Goal: Task Accomplishment & Management: Manage account settings

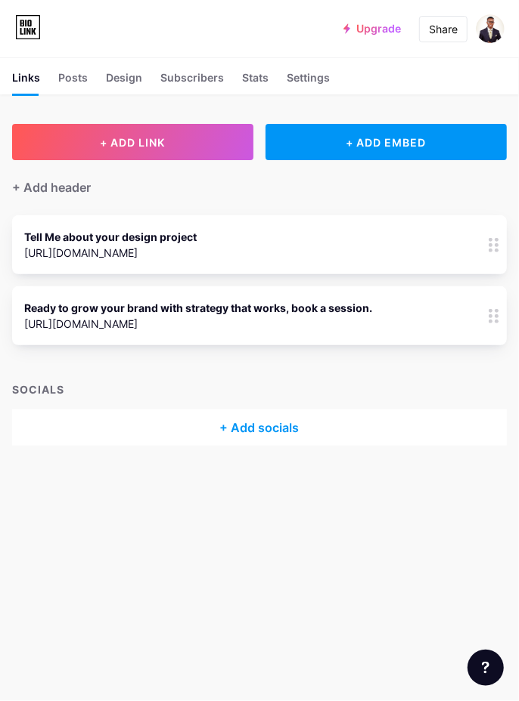
click at [122, 193] on div "+ Add header" at bounding box center [259, 178] width 494 height 37
click at [58, 187] on div "+ Add header" at bounding box center [51, 187] width 79 height 18
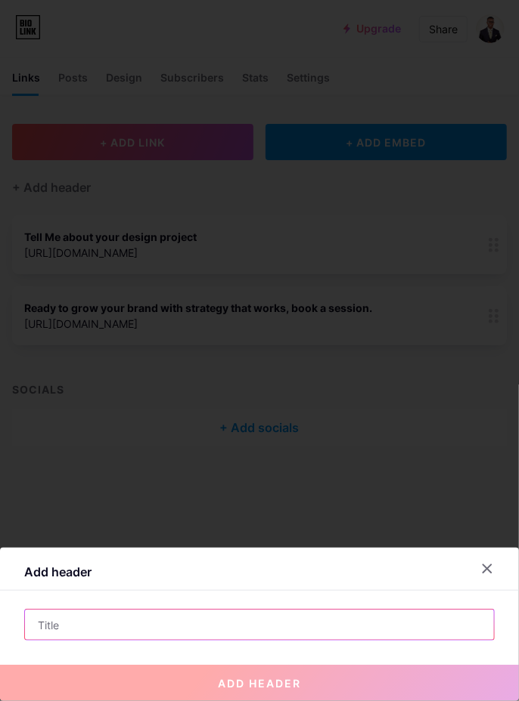
click at [297, 630] on input "text" at bounding box center [259, 625] width 469 height 30
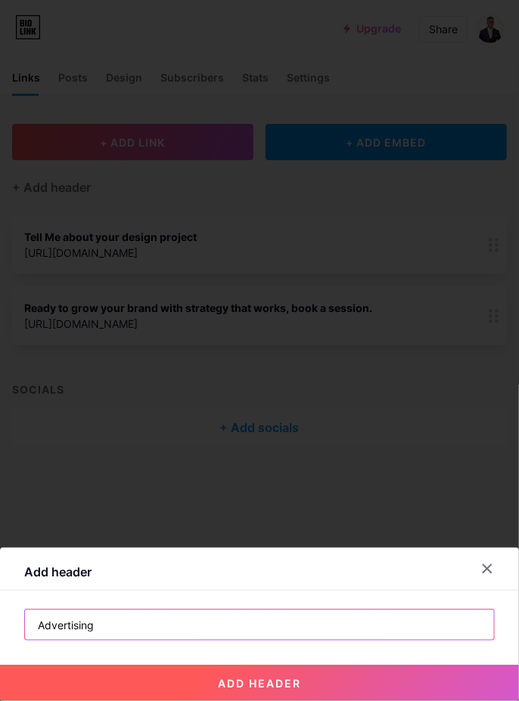
click at [379, 630] on input "Advertising" at bounding box center [259, 625] width 469 height 30
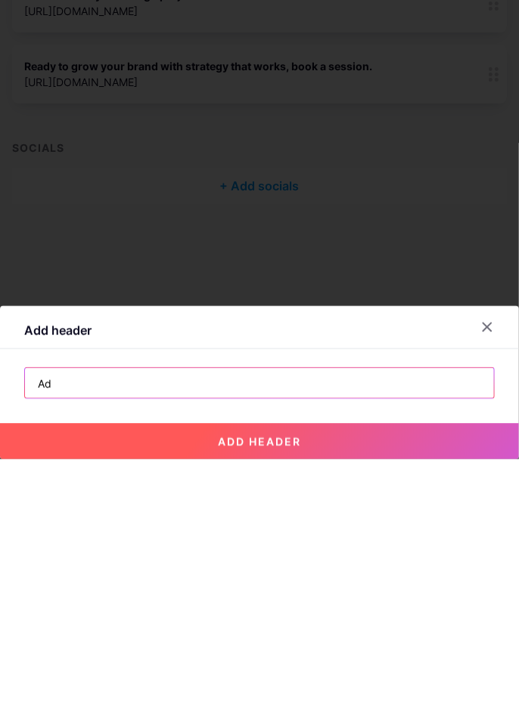
type input "A"
click at [25, 626] on input "Marketing and Sales Strategist" at bounding box center [259, 625] width 469 height 30
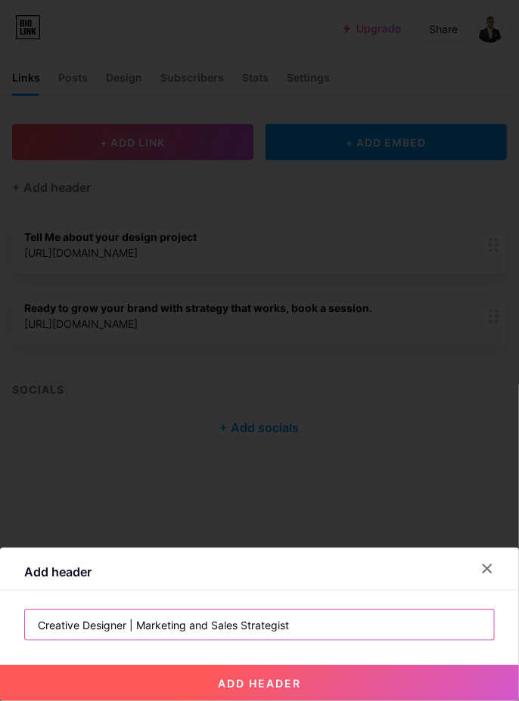
type input "Creative Designer | Marketing and Sales Strategist"
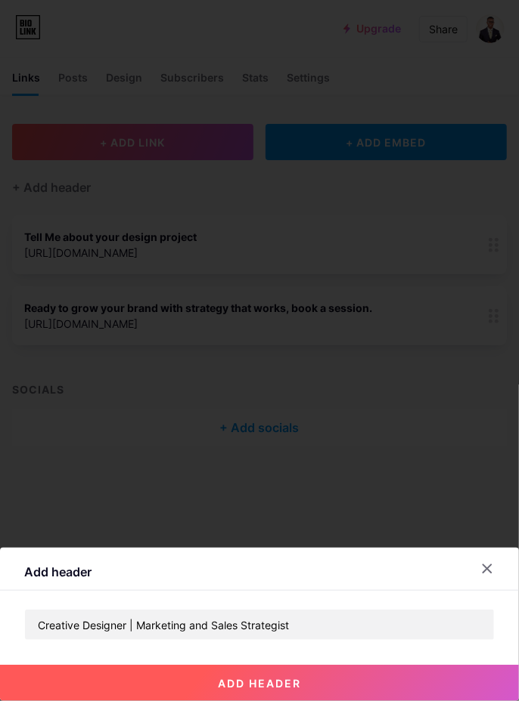
click at [446, 693] on button "add header" at bounding box center [259, 683] width 519 height 36
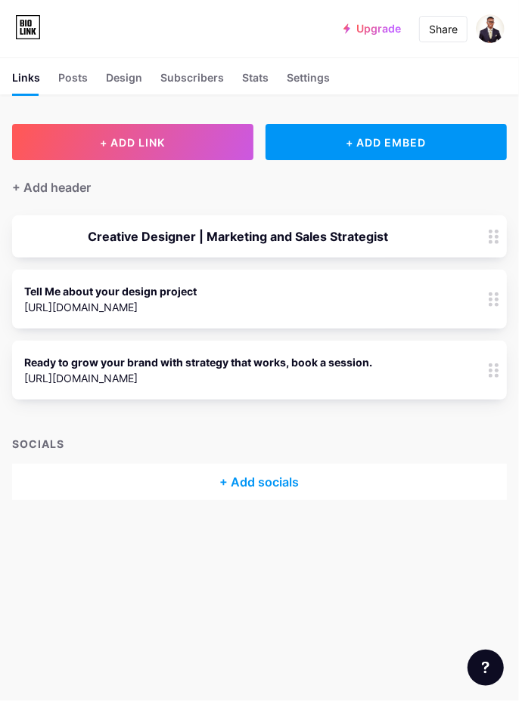
click at [466, 240] on div "Creative Designer | Marketing and Sales Strategist" at bounding box center [259, 236] width 494 height 42
click at [463, 236] on div "Creative Designer | Marketing and Sales Strategist" at bounding box center [259, 236] width 494 height 42
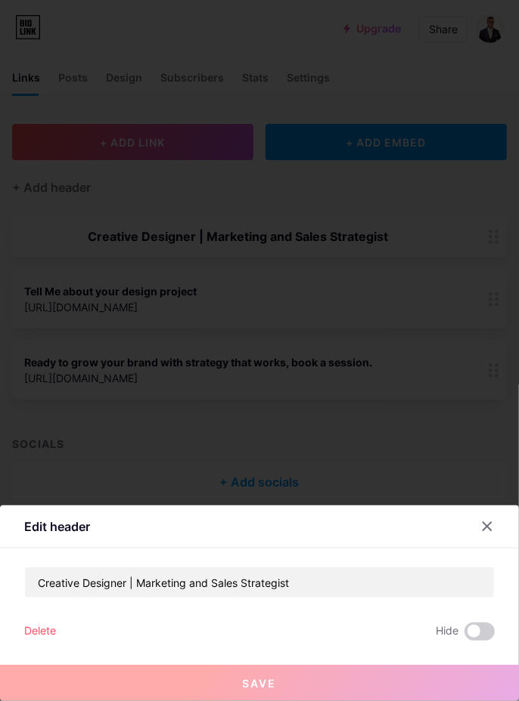
click at [52, 639] on div "Delete" at bounding box center [40, 632] width 32 height 18
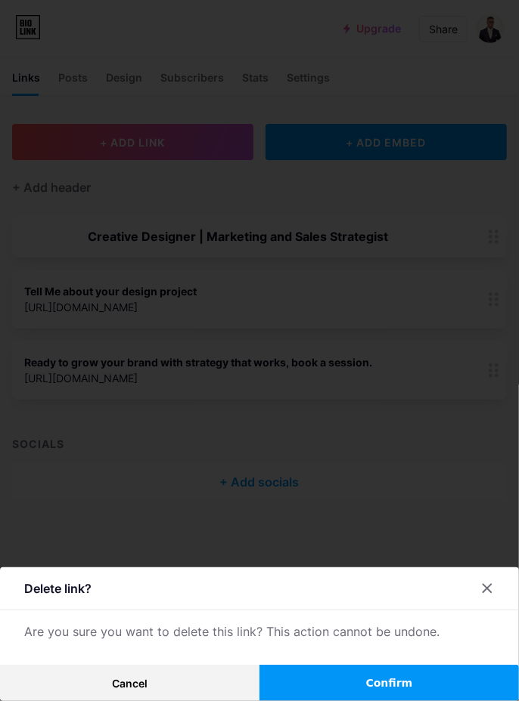
click at [429, 691] on button "Confirm" at bounding box center [388, 683] width 259 height 36
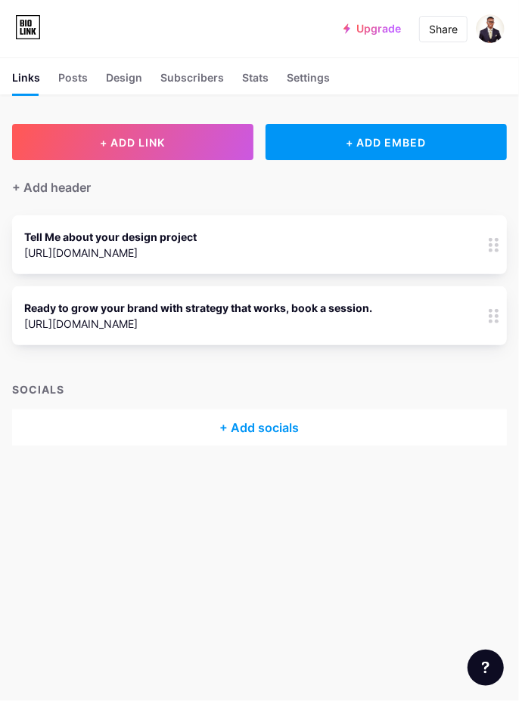
click at [330, 424] on div "+ Add socials" at bounding box center [259, 428] width 494 height 36
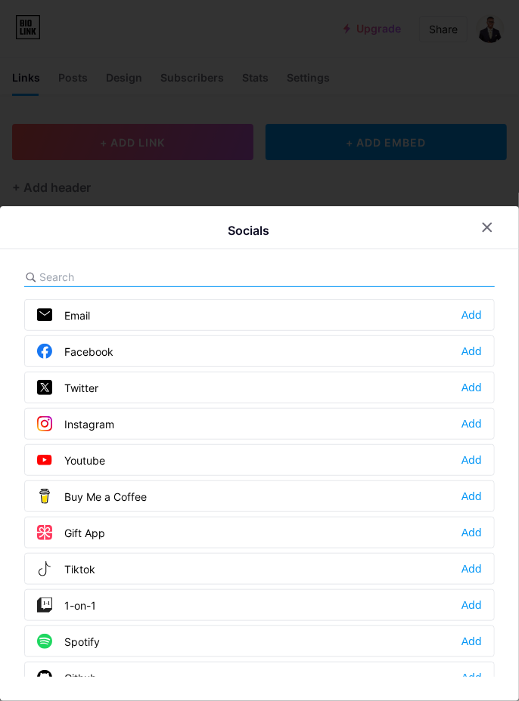
click at [472, 308] on div "Add" at bounding box center [471, 315] width 20 height 15
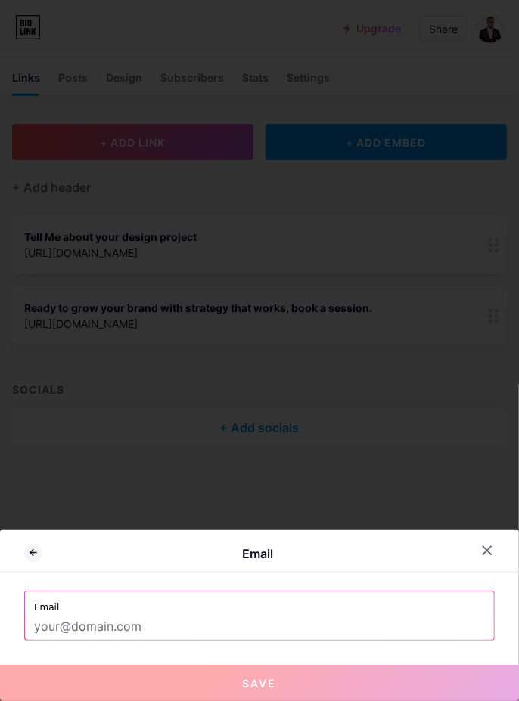
click at [177, 634] on input "text" at bounding box center [259, 628] width 450 height 26
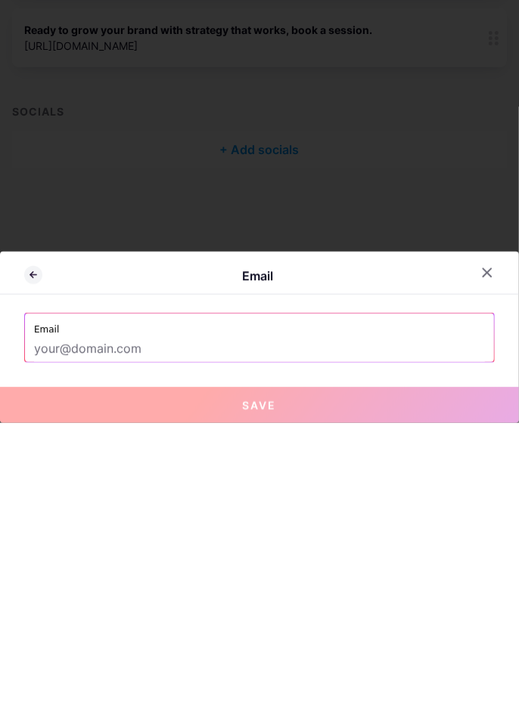
type input "Q"
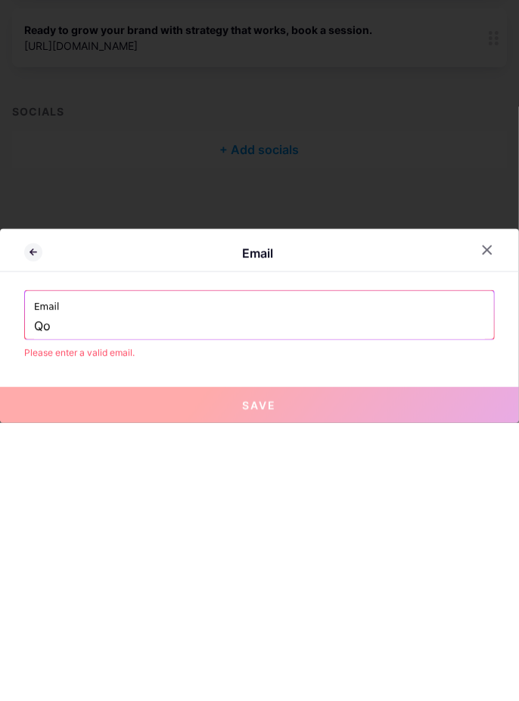
type input "Qoq"
type input "Workw"
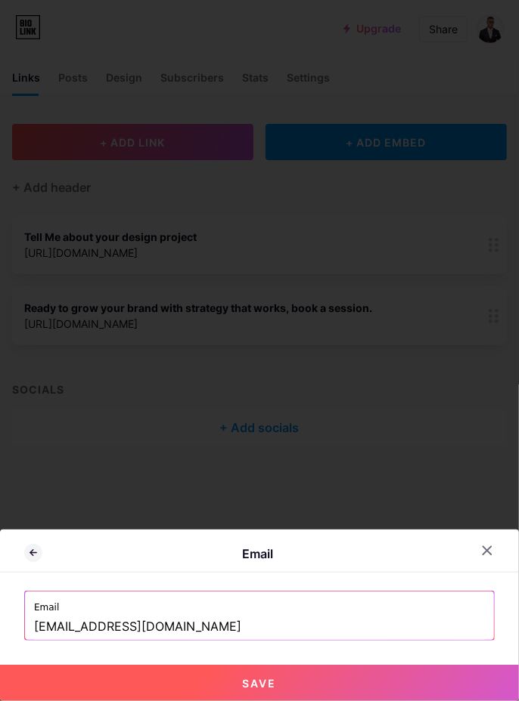
click at [262, 624] on input "[EMAIL_ADDRESS][DOMAIN_NAME]" at bounding box center [259, 628] width 450 height 26
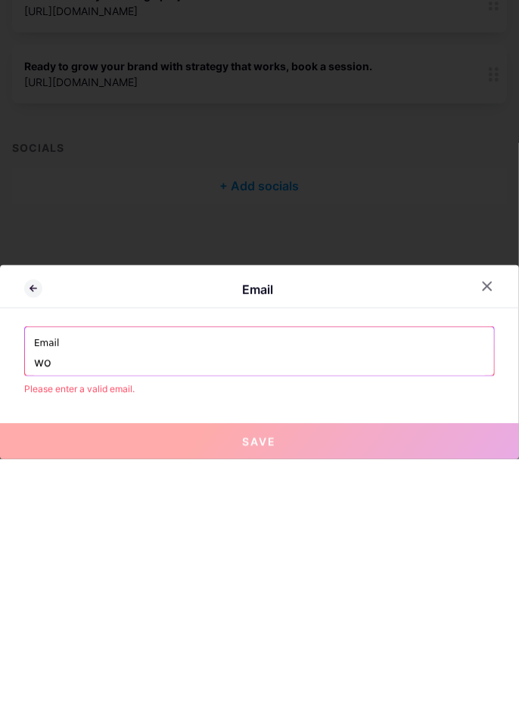
type input "w"
type input "Workw"
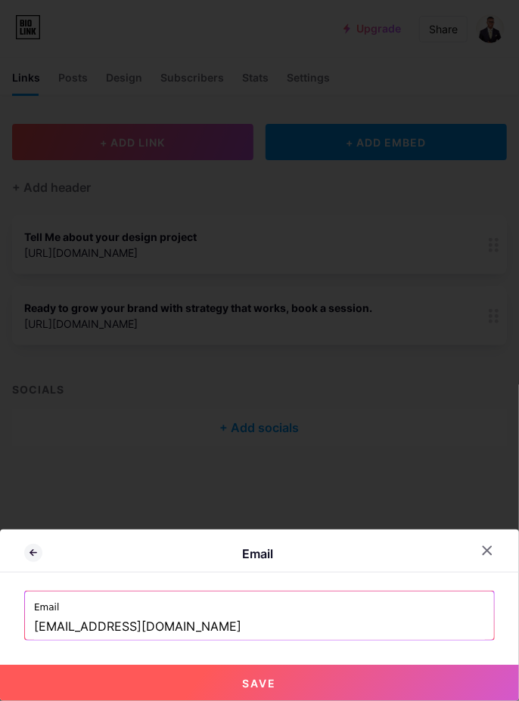
click at [408, 683] on button "Save" at bounding box center [259, 683] width 519 height 36
type input "mailto:[EMAIL_ADDRESS][DOMAIN_NAME]"
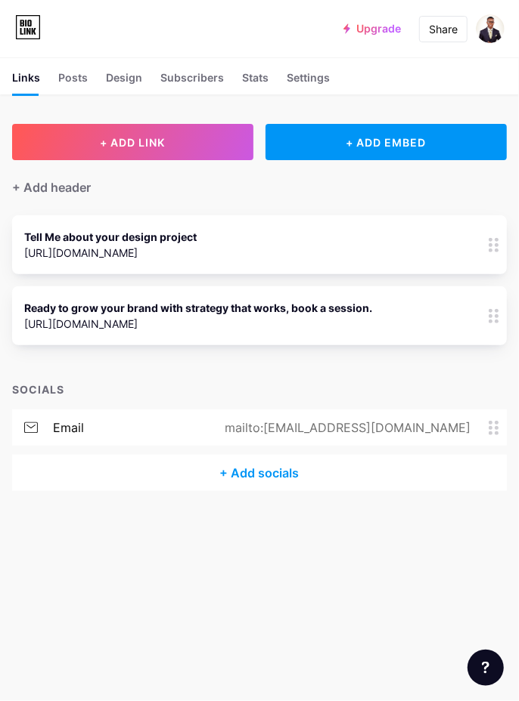
click at [308, 478] on div "+ Add socials" at bounding box center [259, 473] width 494 height 36
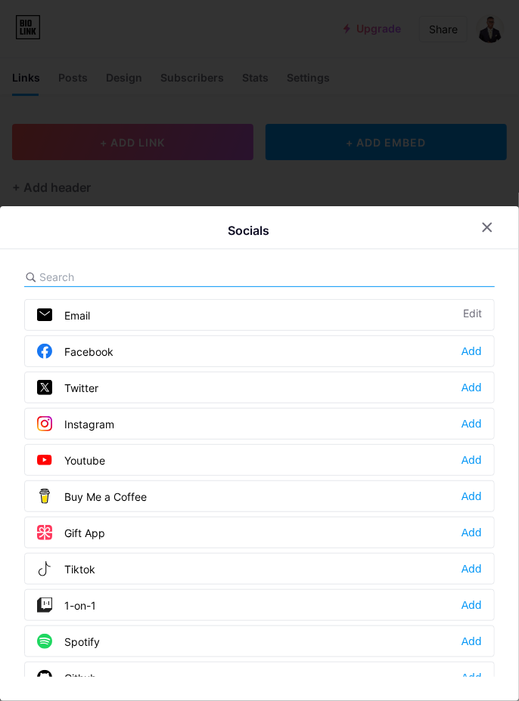
click at [476, 345] on div "Add" at bounding box center [471, 351] width 20 height 15
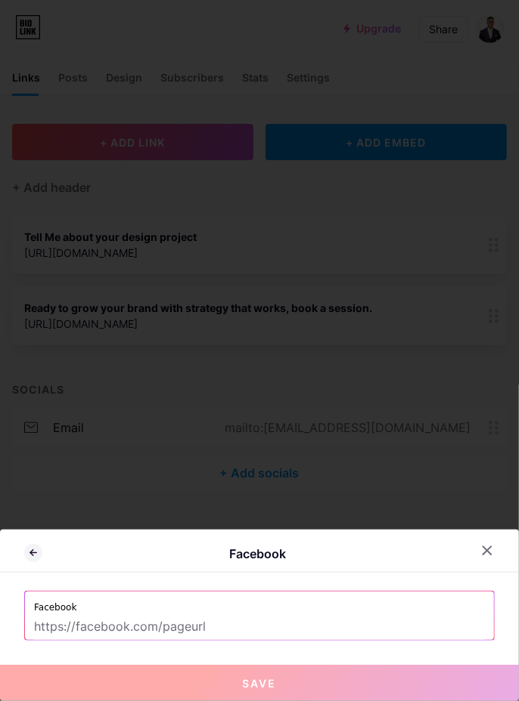
click at [231, 621] on input "text" at bounding box center [259, 628] width 450 height 26
click at [232, 635] on input "text" at bounding box center [259, 628] width 450 height 26
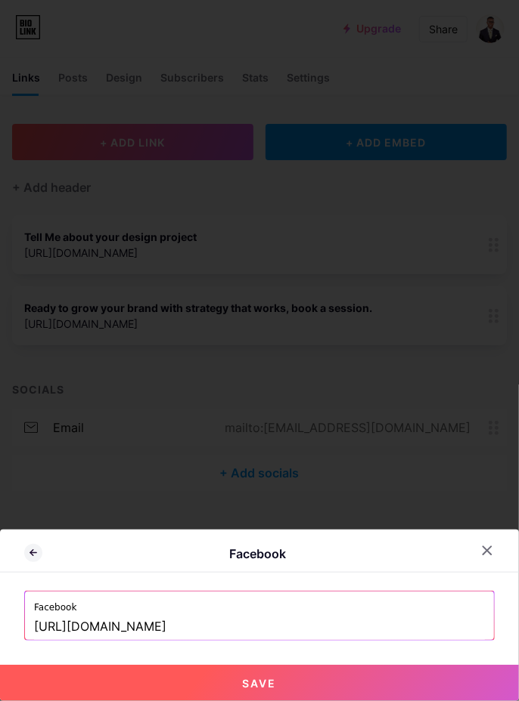
type input "[URL][DOMAIN_NAME]"
click at [348, 683] on button "Save" at bounding box center [259, 683] width 519 height 36
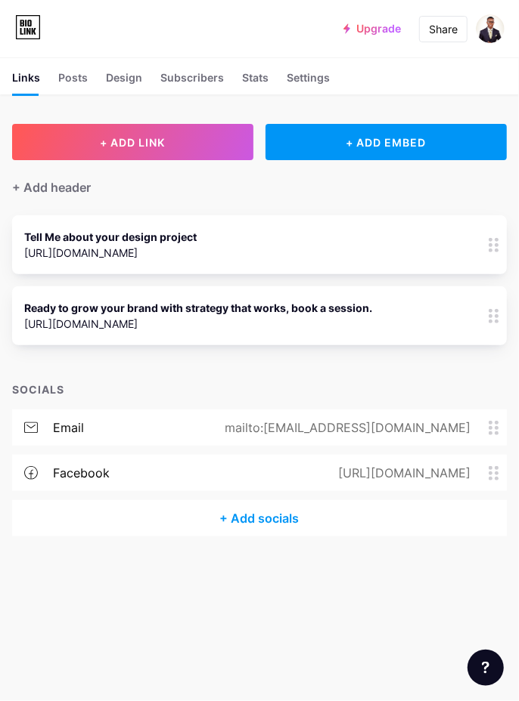
click at [273, 519] on div "+ Add socials" at bounding box center [259, 518] width 494 height 36
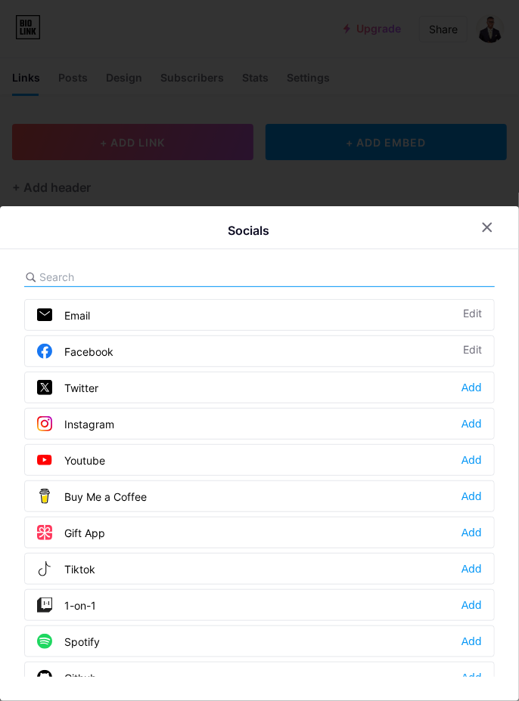
click at [476, 392] on div "Add" at bounding box center [471, 387] width 20 height 15
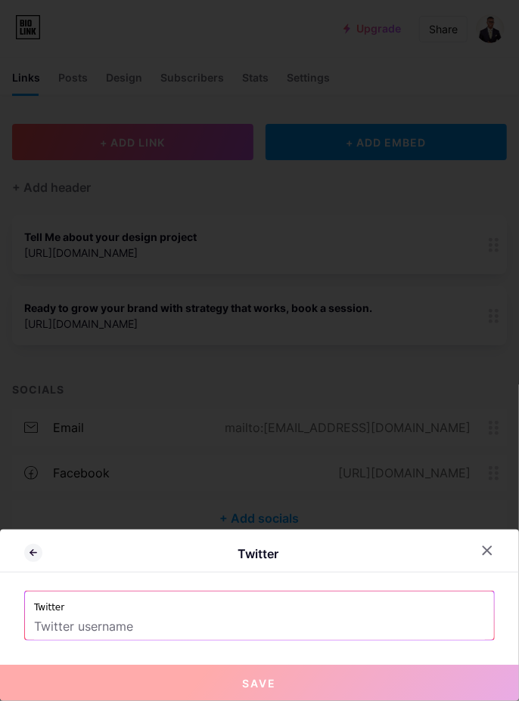
click at [269, 629] on input "text" at bounding box center [259, 628] width 450 height 26
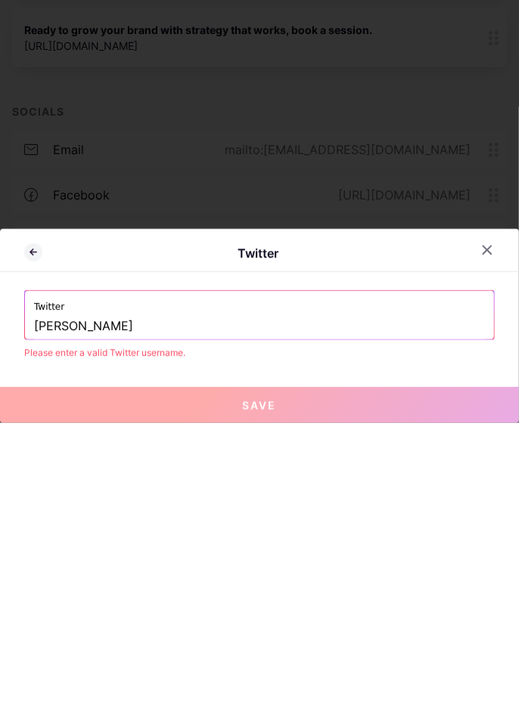
click at [88, 606] on input "[PERSON_NAME]" at bounding box center [259, 605] width 450 height 26
click at [379, 616] on input "Uchenna_Joshua" at bounding box center [259, 605] width 450 height 26
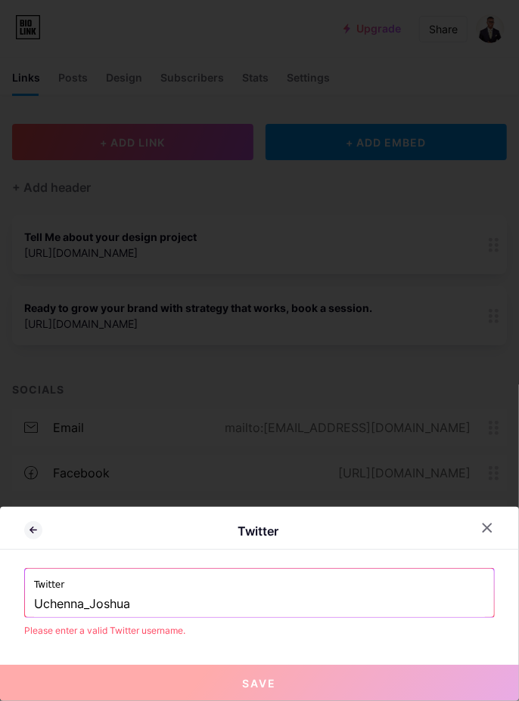
click at [209, 605] on input "Uchenna_Joshua" at bounding box center [259, 605] width 450 height 26
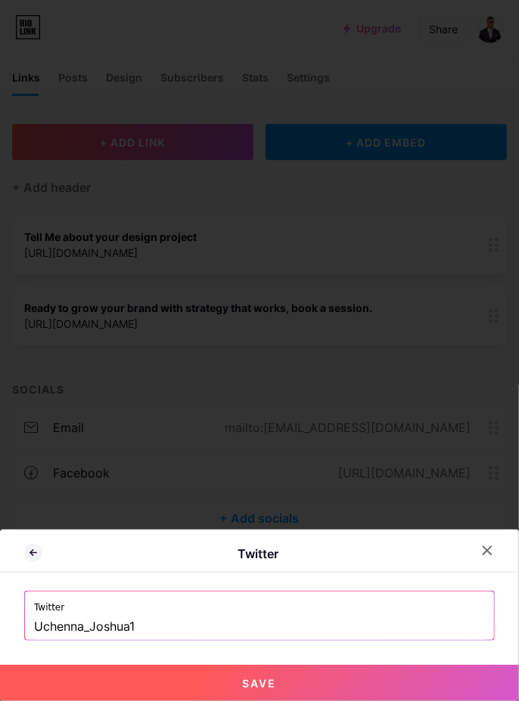
click at [317, 684] on button "Save" at bounding box center [259, 683] width 519 height 36
type input "[URL][DOMAIN_NAME]"
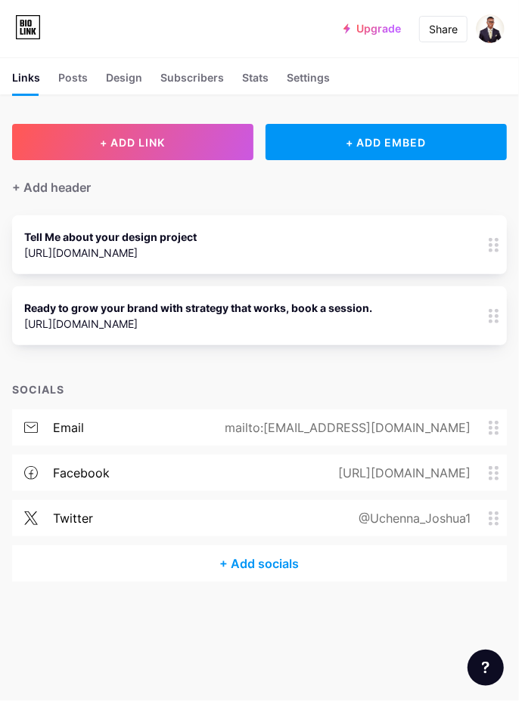
click at [282, 569] on div "+ Add socials" at bounding box center [259, 564] width 494 height 36
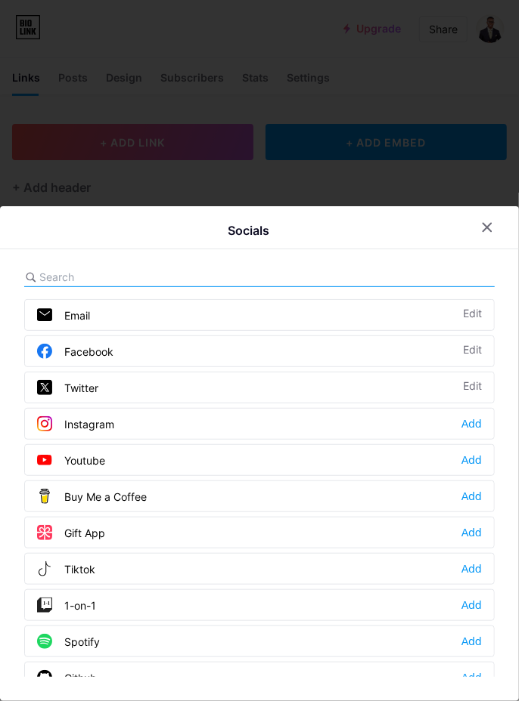
click at [470, 426] on div "Add" at bounding box center [471, 423] width 20 height 15
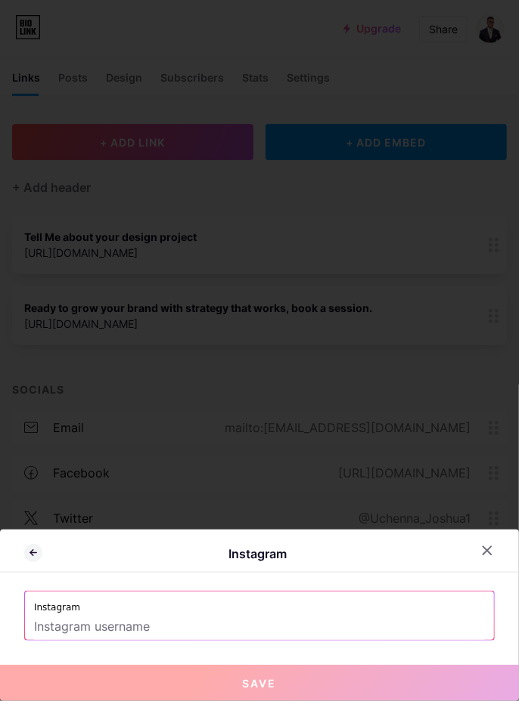
click at [191, 627] on input "text" at bounding box center [259, 628] width 450 height 26
click at [203, 621] on input "text" at bounding box center [259, 628] width 450 height 26
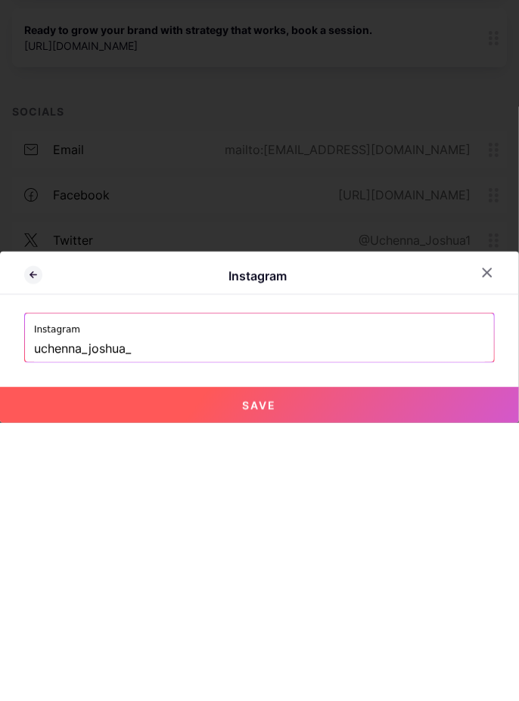
click at [296, 677] on button "Save" at bounding box center [259, 683] width 519 height 36
type input "[URL][DOMAIN_NAME]"
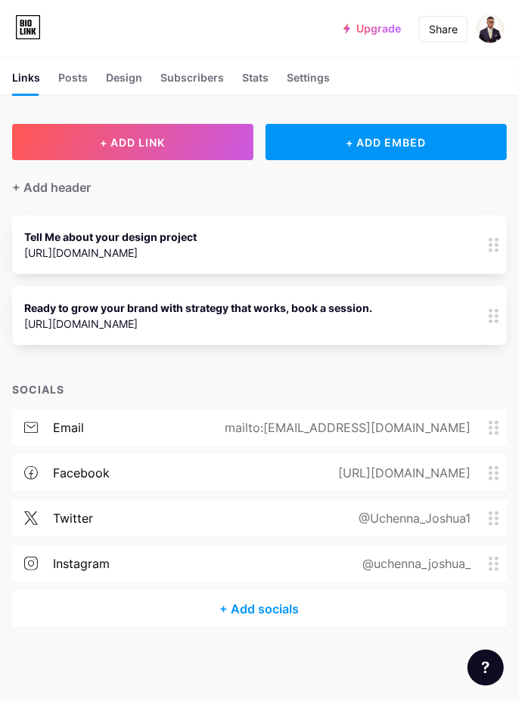
click at [311, 611] on div "+ Add socials" at bounding box center [259, 609] width 494 height 36
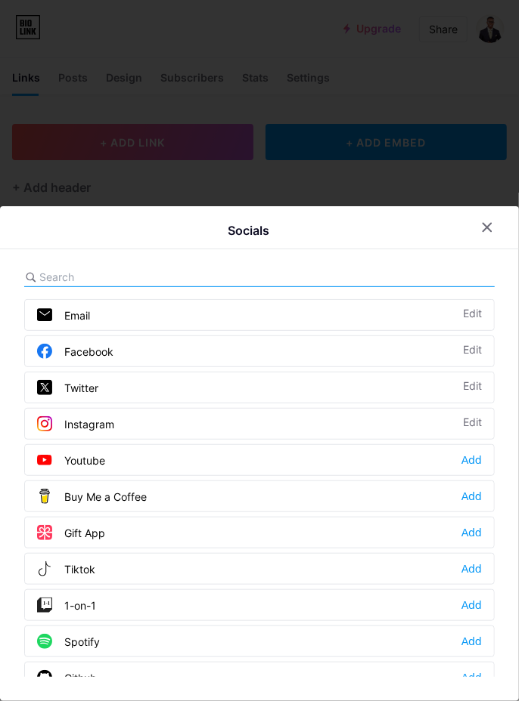
click at [472, 454] on div "Add" at bounding box center [471, 460] width 20 height 15
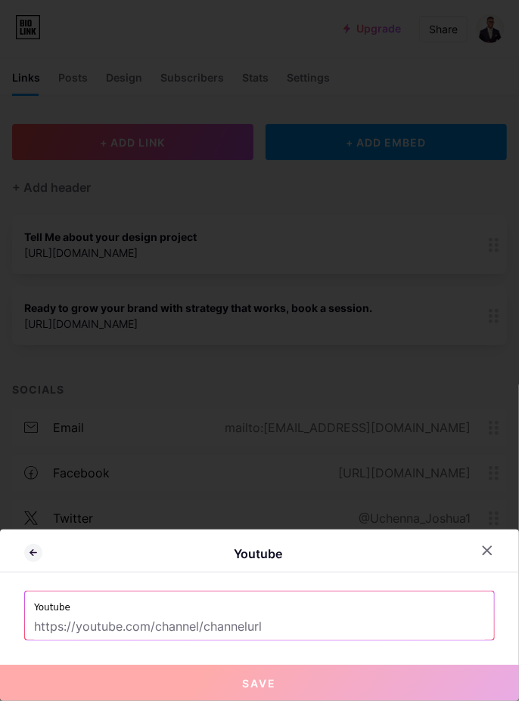
click at [187, 624] on input "text" at bounding box center [259, 628] width 450 height 26
click at [250, 632] on input "text" at bounding box center [259, 628] width 450 height 26
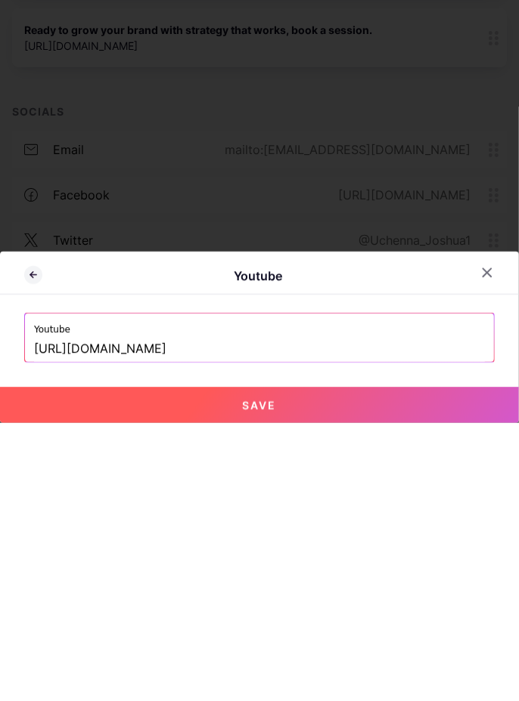
type input "[URL][DOMAIN_NAME]"
click at [349, 672] on button "Save" at bounding box center [259, 683] width 519 height 36
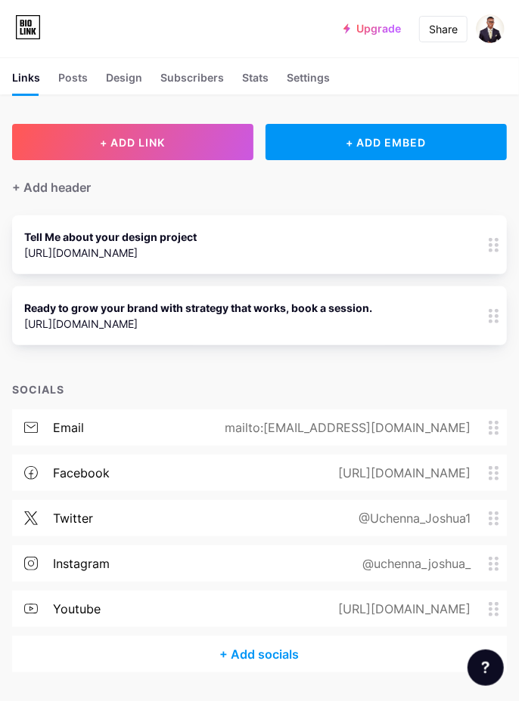
click at [290, 652] on div "+ Add socials" at bounding box center [259, 654] width 494 height 36
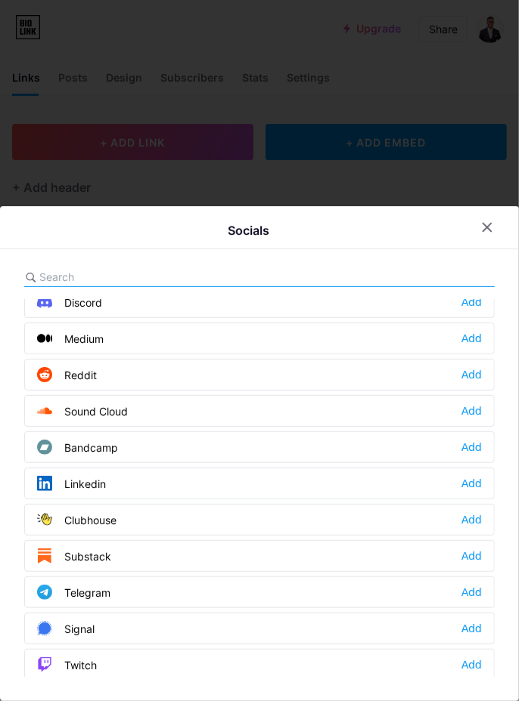
scroll to position [494, 0]
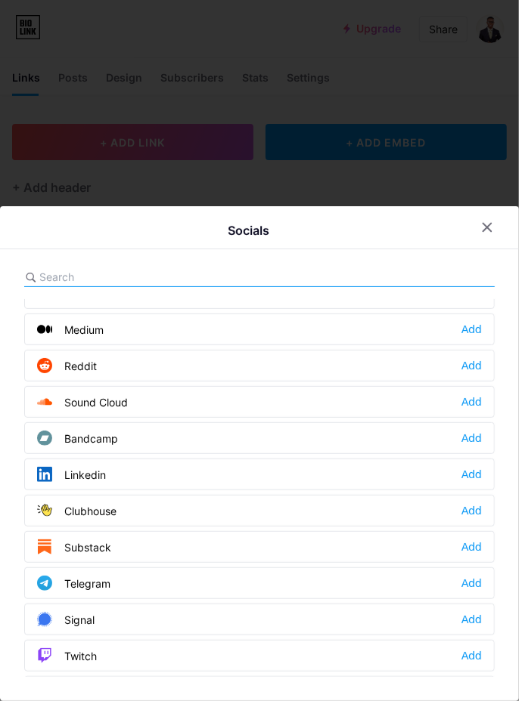
click at [476, 467] on div "Add" at bounding box center [471, 474] width 20 height 15
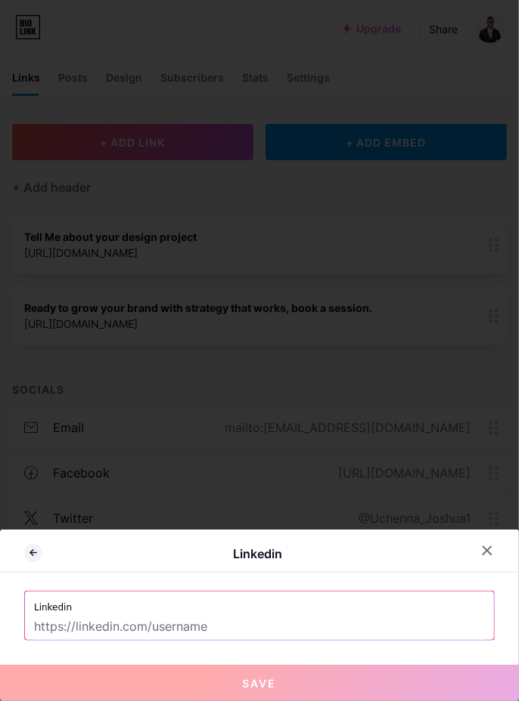
click at [213, 603] on label "Linkedin" at bounding box center [259, 603] width 450 height 23
click at [226, 627] on input "text" at bounding box center [259, 628] width 450 height 26
click at [265, 633] on input "text" at bounding box center [259, 628] width 450 height 26
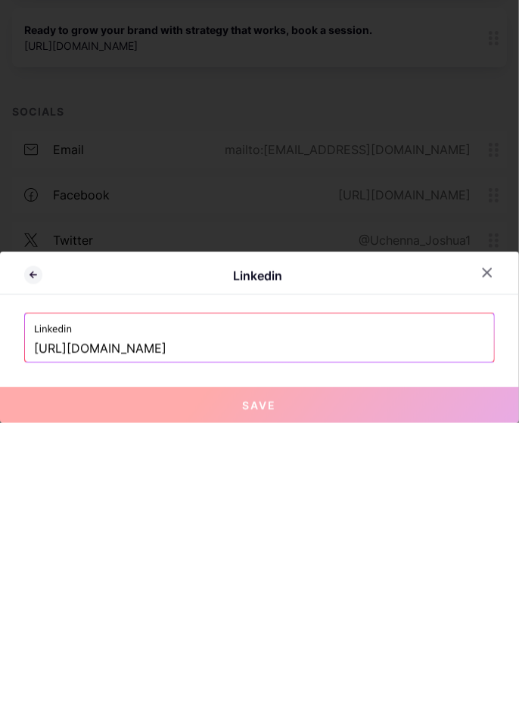
type input "[URL][DOMAIN_NAME]"
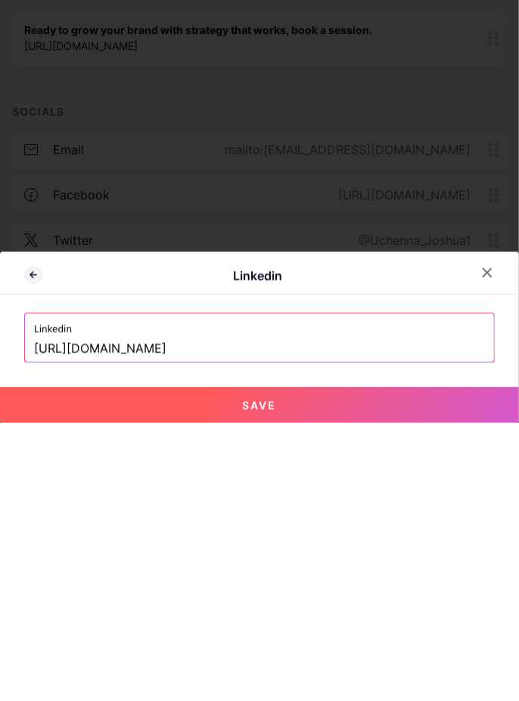
click at [354, 693] on button "Save" at bounding box center [259, 683] width 519 height 36
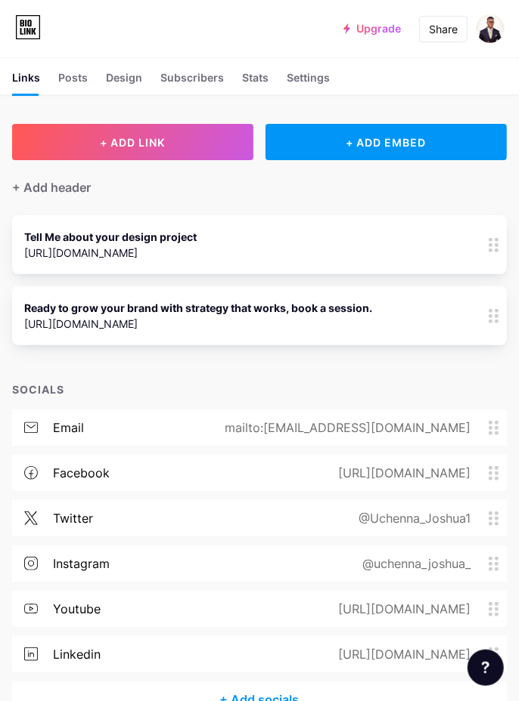
scroll to position [16, 0]
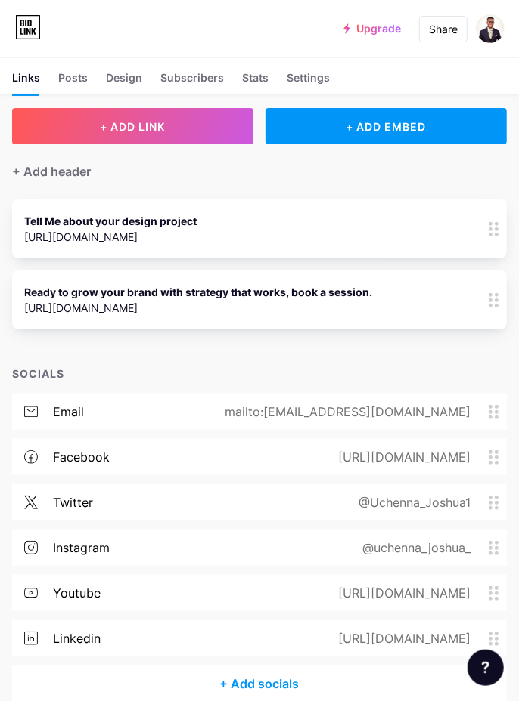
click at [299, 686] on div "+ Add socials" at bounding box center [259, 684] width 494 height 36
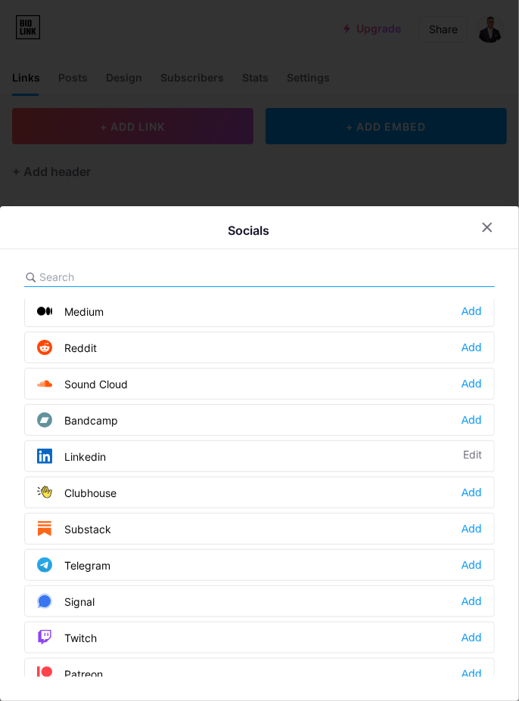
scroll to position [522, 0]
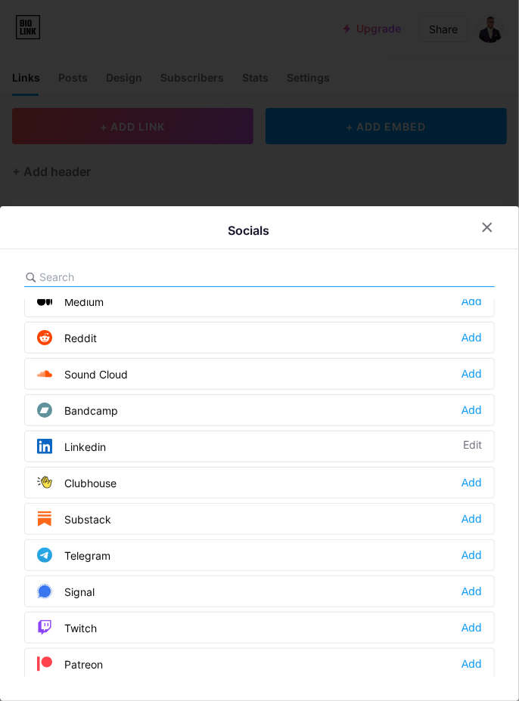
click at [473, 563] on div "Add" at bounding box center [471, 555] width 20 height 15
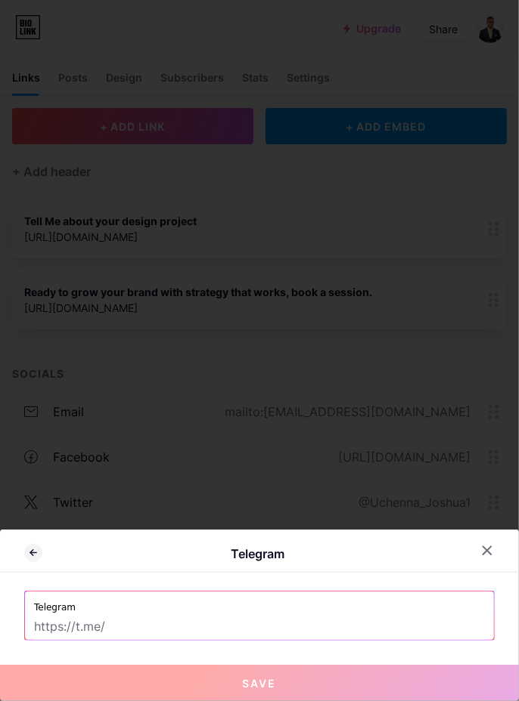
click at [378, 615] on label "Telegram" at bounding box center [259, 603] width 450 height 23
click at [363, 640] on input "text" at bounding box center [259, 628] width 450 height 26
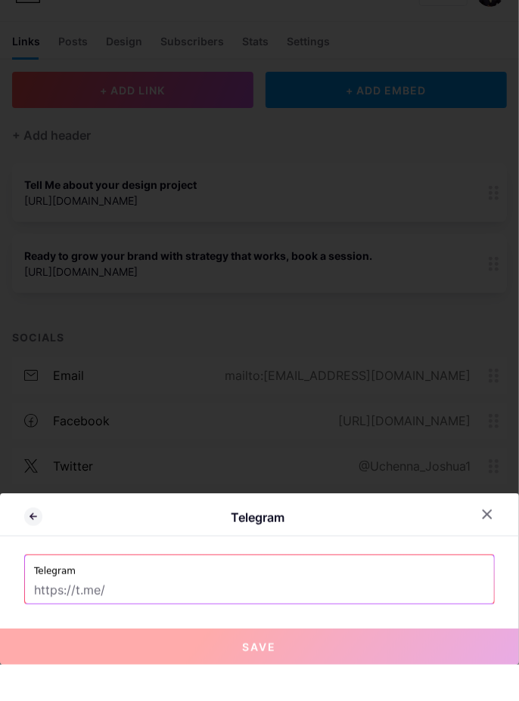
scroll to position [16, 0]
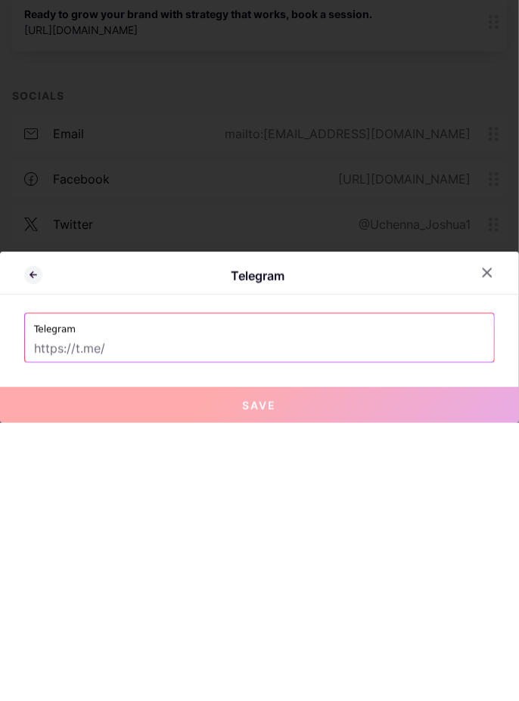
click at [295, 652] on div "Telegram Telegram Save" at bounding box center [259, 616] width 519 height 172
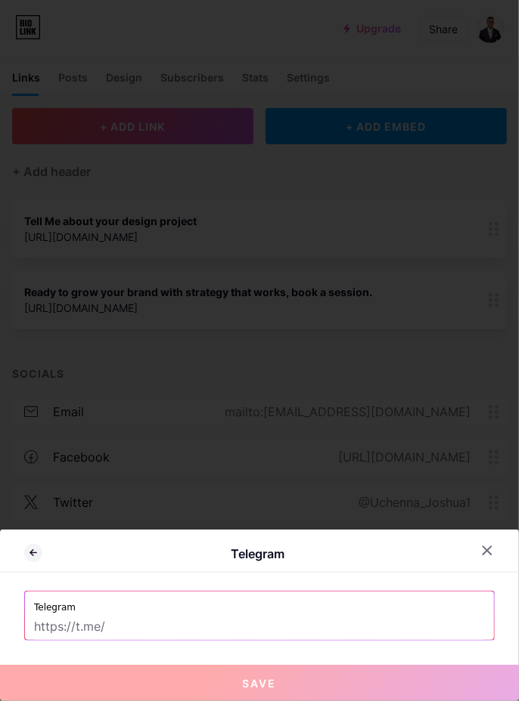
click at [248, 632] on input "text" at bounding box center [259, 628] width 450 height 26
click at [325, 634] on input "text" at bounding box center [259, 628] width 450 height 26
click at [201, 635] on input "text" at bounding box center [259, 628] width 450 height 26
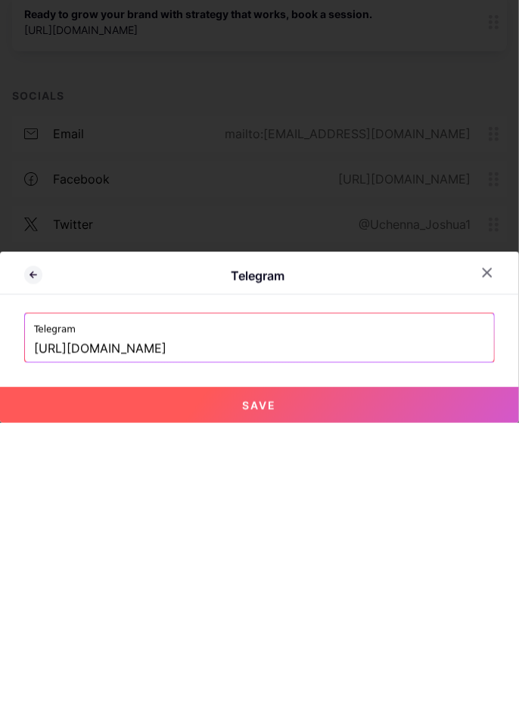
type input "[URL][DOMAIN_NAME]"
click at [395, 692] on button "Save" at bounding box center [259, 683] width 519 height 36
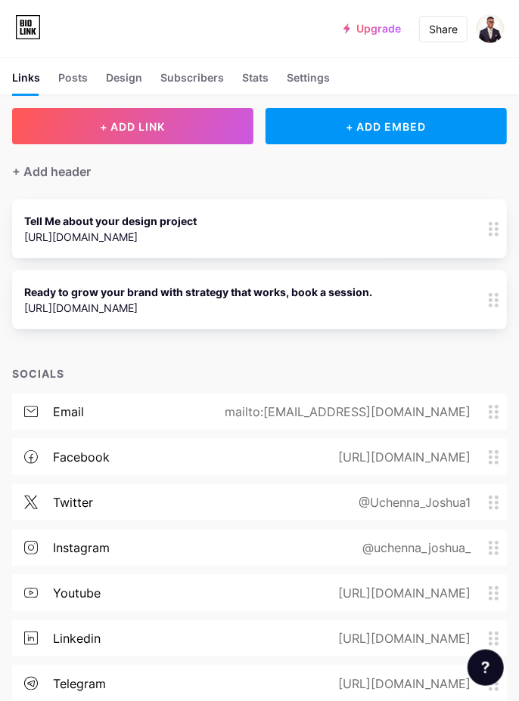
scroll to position [61, 0]
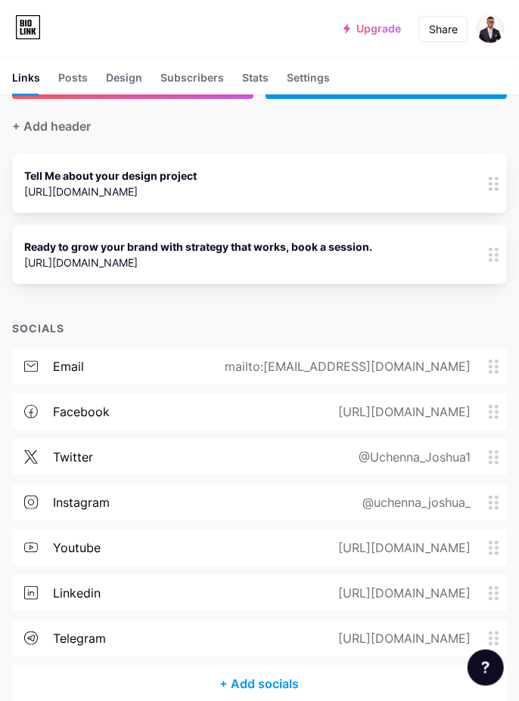
click at [297, 682] on div "+ Add socials" at bounding box center [259, 684] width 494 height 36
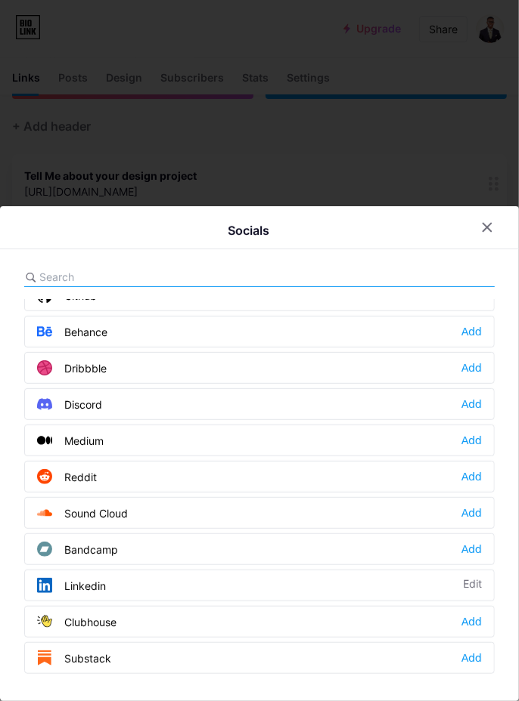
scroll to position [380, 0]
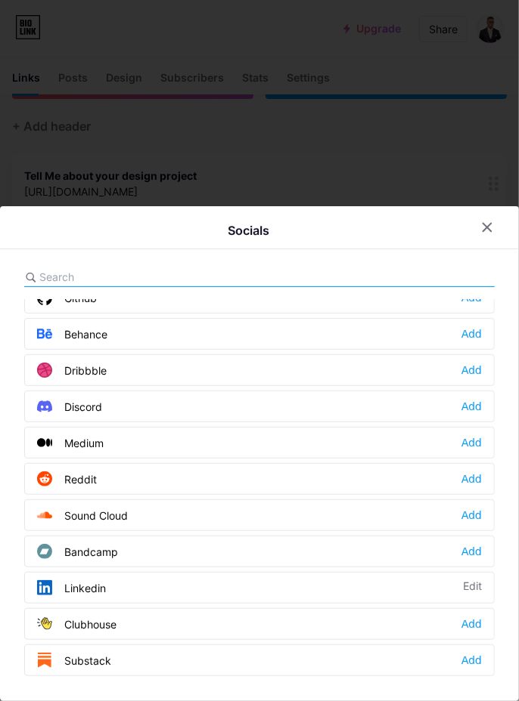
click at [419, 233] on div at bounding box center [259, 350] width 519 height 701
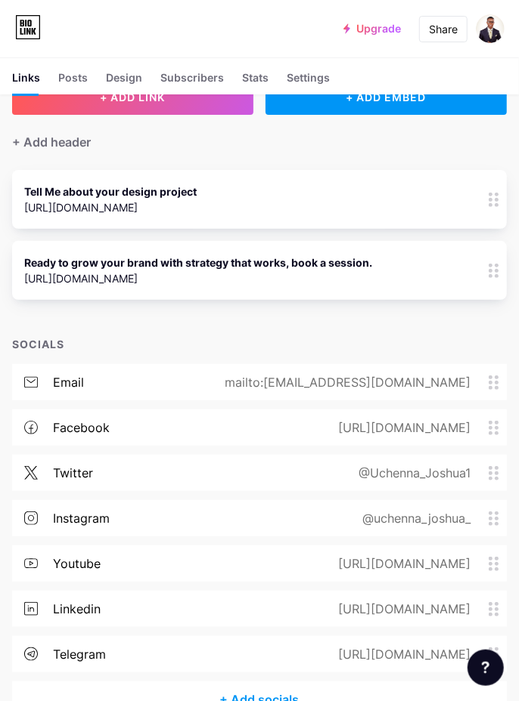
scroll to position [0, 0]
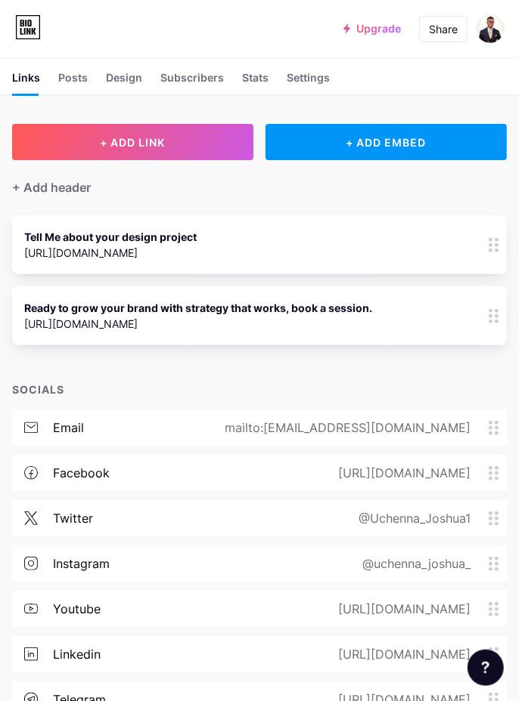
click at [74, 73] on div "Posts" at bounding box center [72, 82] width 29 height 25
click at [424, 141] on div "+ ADD EMBED" at bounding box center [385, 142] width 241 height 36
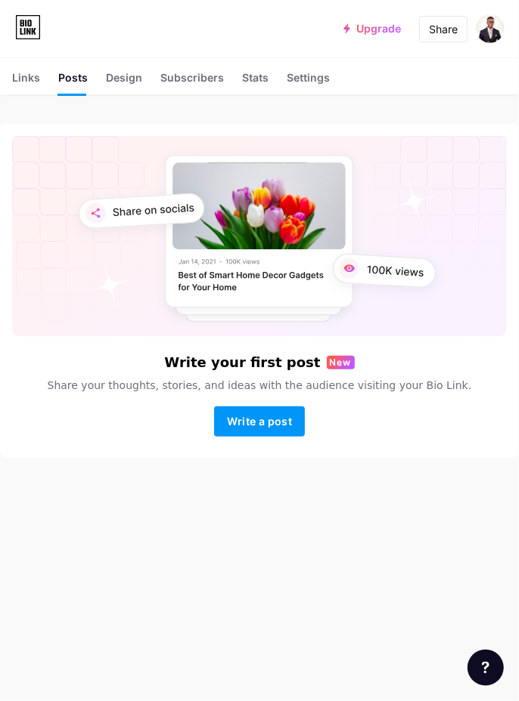
click at [27, 79] on div "Links" at bounding box center [26, 82] width 28 height 25
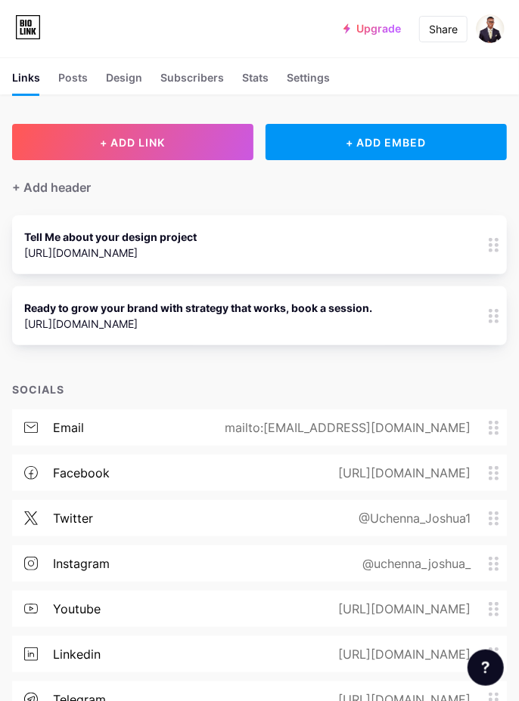
click at [404, 139] on div "+ ADD EMBED" at bounding box center [385, 142] width 241 height 36
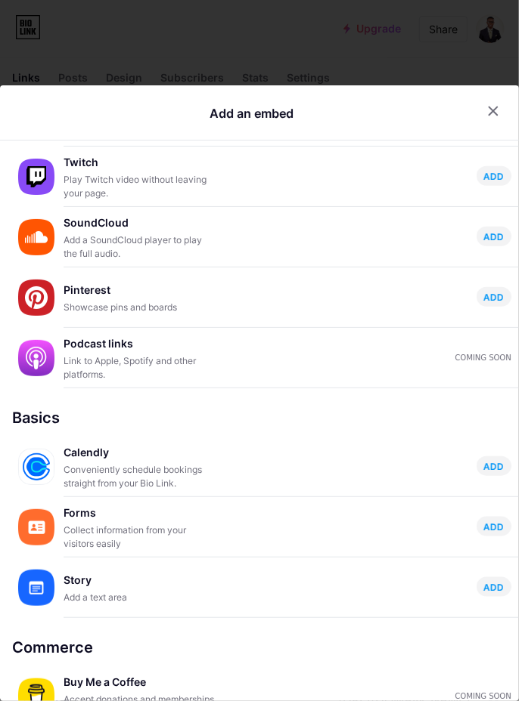
scroll to position [438, 0]
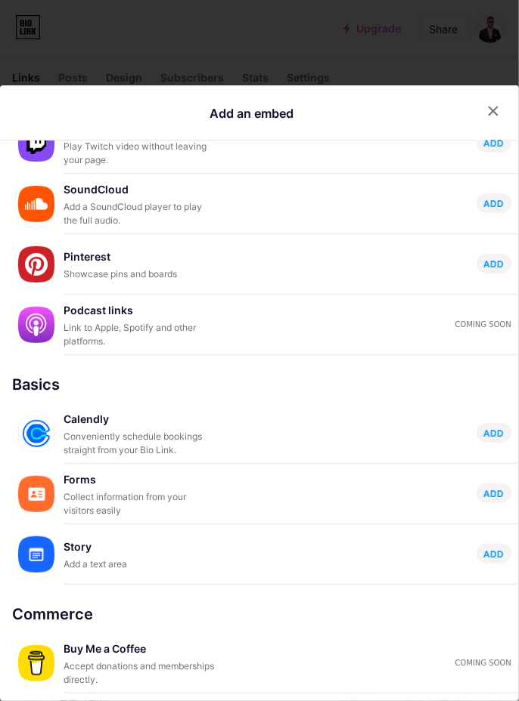
click at [493, 427] on span "ADD" at bounding box center [494, 433] width 20 height 13
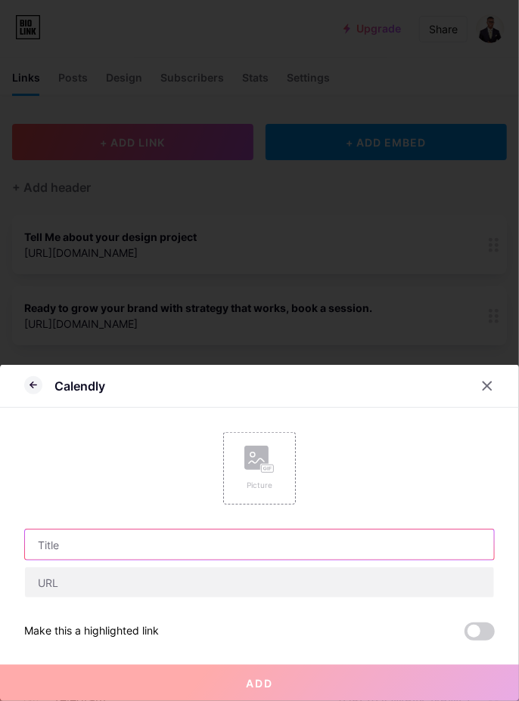
click at [295, 542] on input "text" at bounding box center [259, 545] width 469 height 30
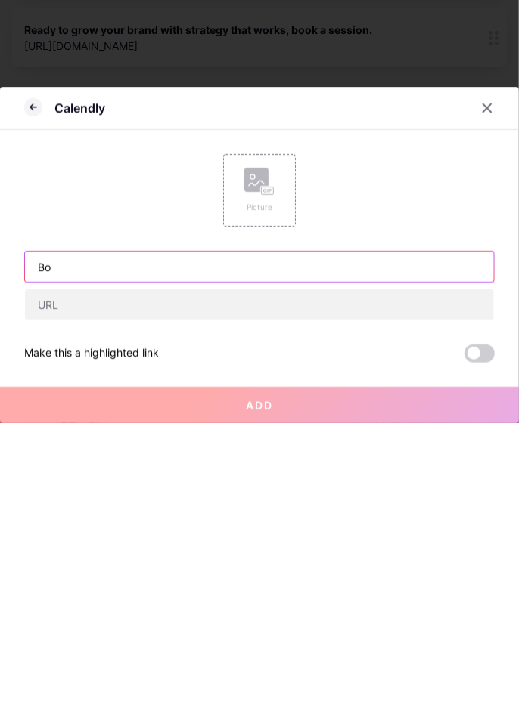
type input "B"
type input "L"
type input "B"
type input "ONE-ON-ONE CONSULTATION FOR BRAND SRATEG"
click at [47, 544] on input "ONE-ON-ONE CONSULTATION FOR BRAND SRATEG" at bounding box center [259, 545] width 469 height 30
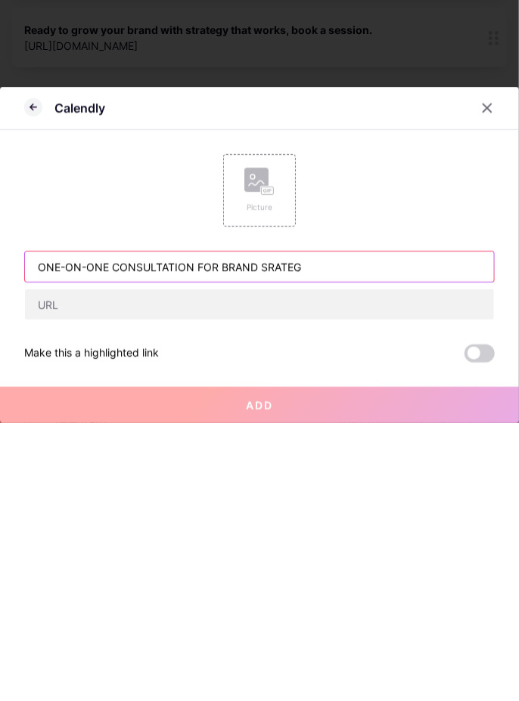
click at [47, 542] on input "ONE-ON-ONE CONSULTATION FOR BRAND SRATEG" at bounding box center [259, 545] width 469 height 30
type input "one-on-one consultation for brand srateg"
click at [297, 557] on input "One-on-one Consultation For Brand Srateg" at bounding box center [259, 545] width 469 height 30
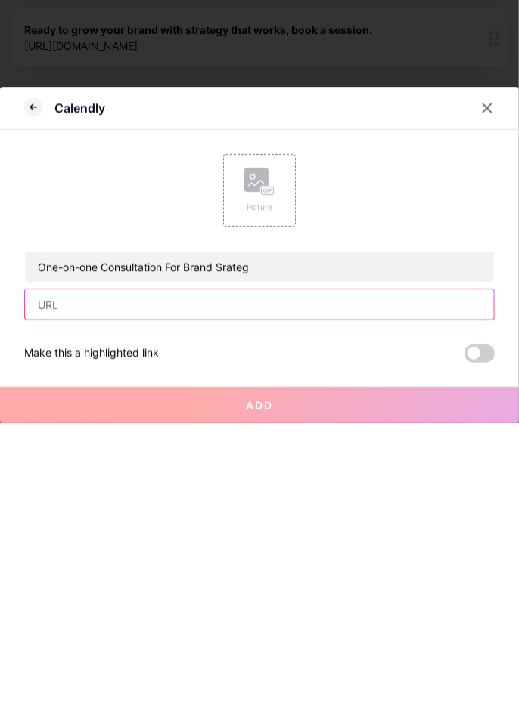
click at [355, 571] on input "text" at bounding box center [259, 583] width 469 height 30
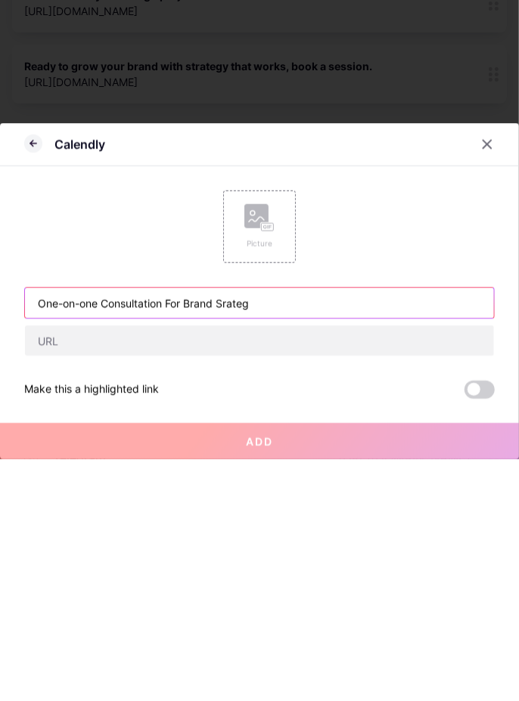
click at [298, 543] on input "One-on-one Consultation For Brand Srateg" at bounding box center [259, 545] width 469 height 30
click at [98, 542] on input "One-on-one Consultation For Brand Srateg" at bounding box center [259, 545] width 469 height 30
click at [234, 543] on input "Consultation For Brand Srateg" at bounding box center [259, 545] width 469 height 30
click at [40, 551] on input "Consultation For Brand Srategy" at bounding box center [259, 545] width 469 height 30
type input "BookqConsultation For Brand Srategy"
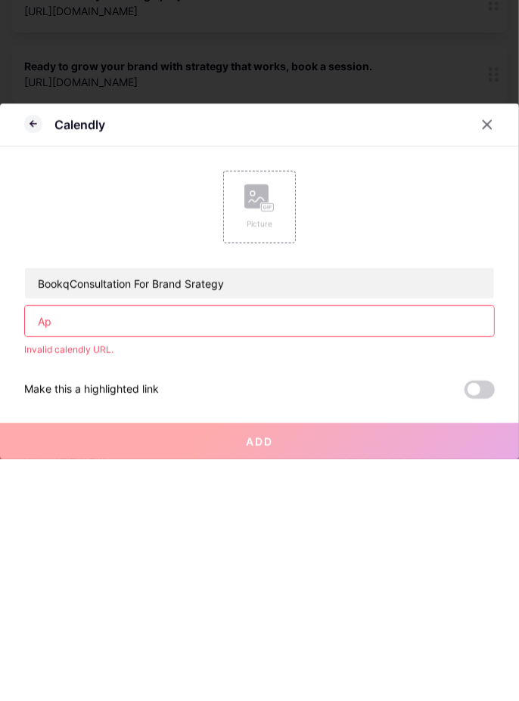
type input "A"
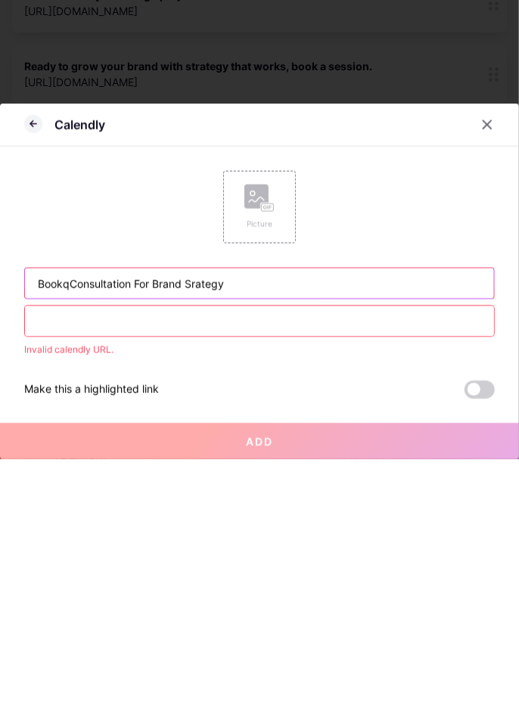
click at [81, 520] on input "BookqConsultation For Brand Srategy" at bounding box center [259, 525] width 469 height 30
click at [388, 531] on input "Book a Consultation For Brand Srategy" at bounding box center [259, 525] width 469 height 30
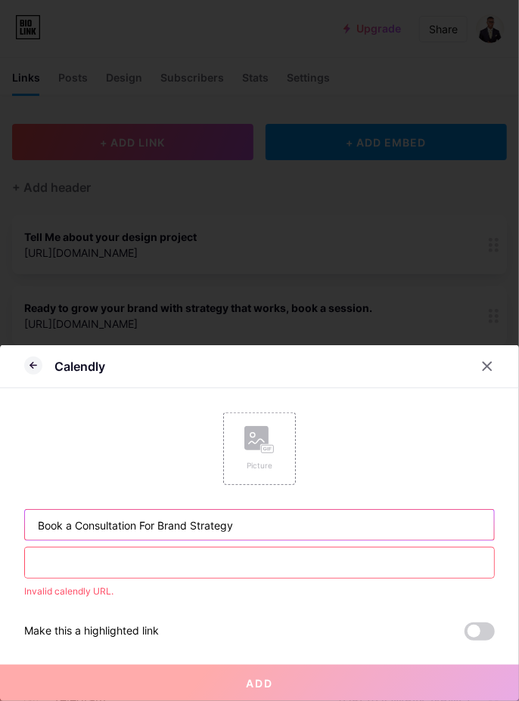
type input "Book a Consultation For Brand Strategy"
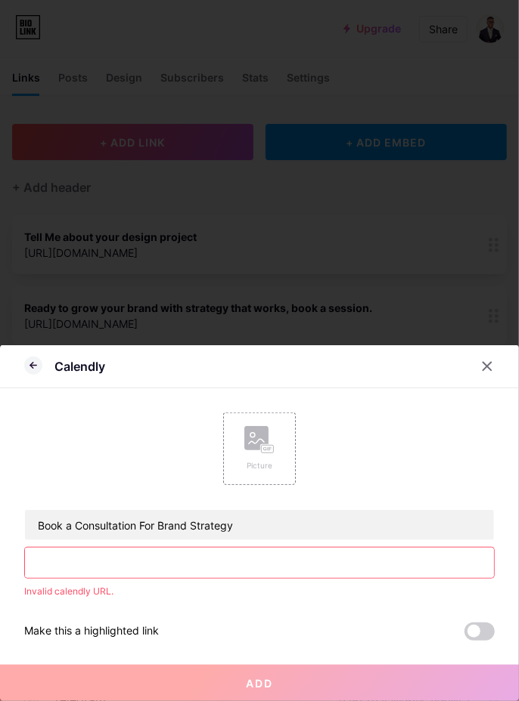
click at [264, 562] on input "text" at bounding box center [259, 563] width 469 height 30
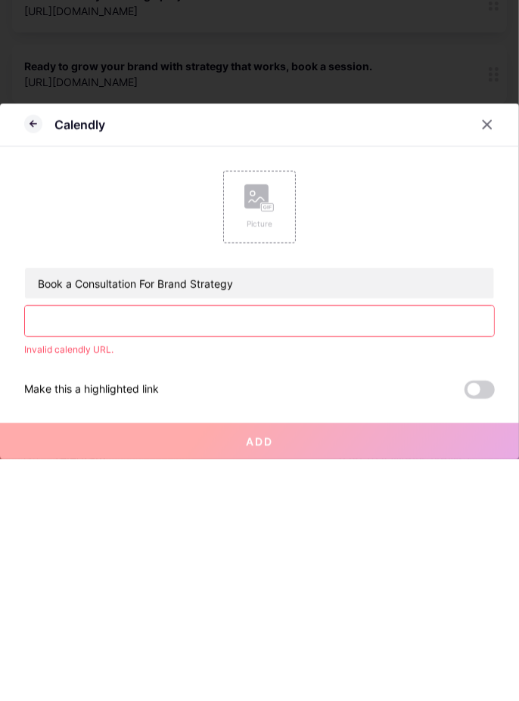
click at [277, 447] on div "Picture" at bounding box center [259, 449] width 73 height 73
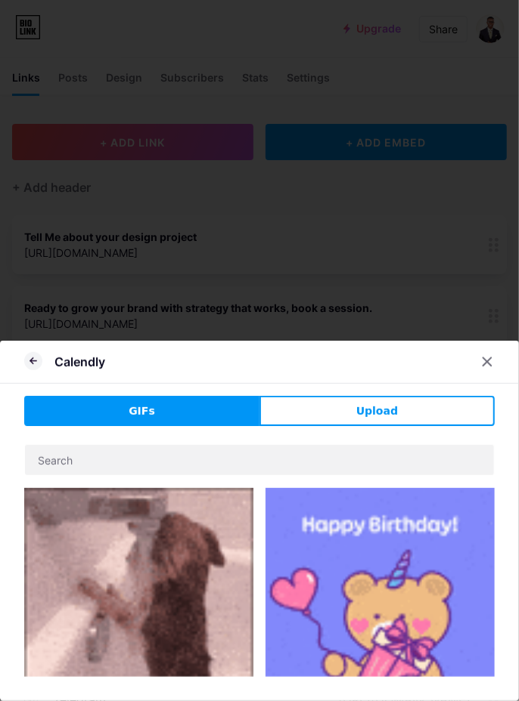
click at [410, 416] on button "Upload" at bounding box center [376, 411] width 235 height 30
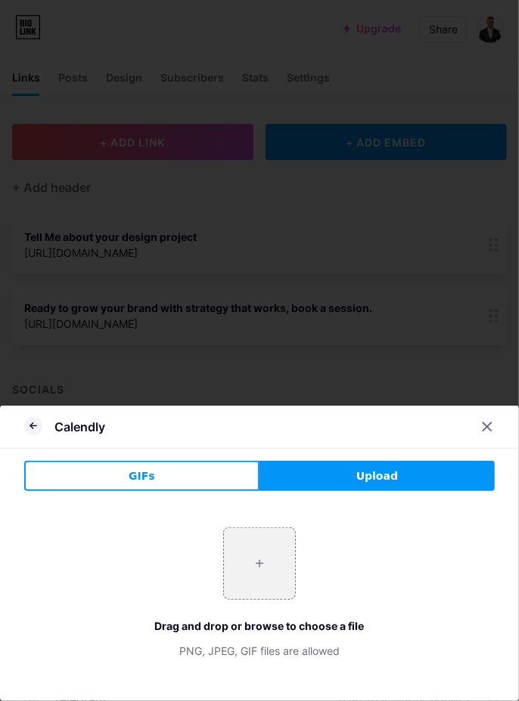
click at [258, 563] on input "file" at bounding box center [259, 563] width 71 height 71
type input "C:\fakepath\1000561338.webp"
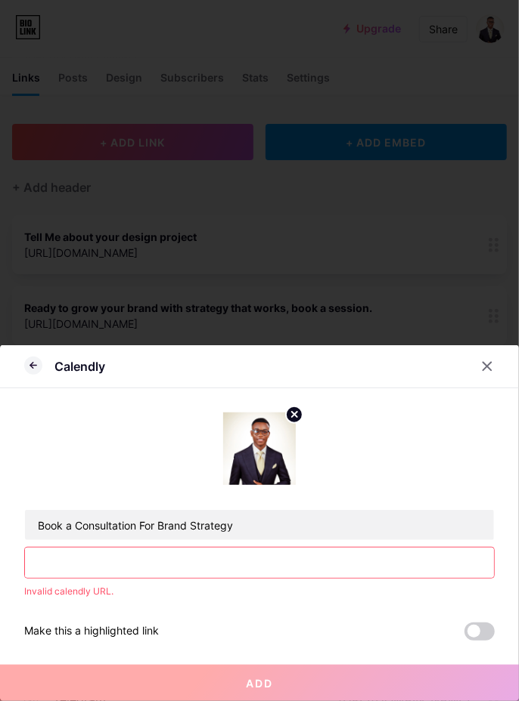
click at [299, 566] on input "text" at bounding box center [259, 563] width 469 height 30
